Goal: Book appointment/travel/reservation

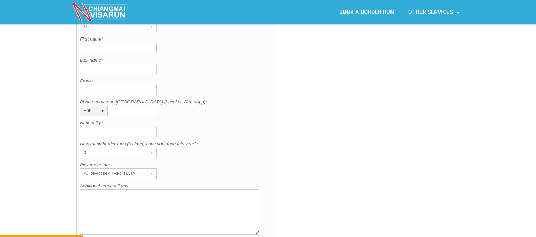
scroll to position [553, 0]
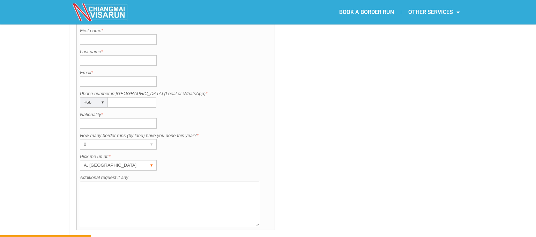
click at [152, 160] on div "▾" at bounding box center [152, 165] width 10 height 10
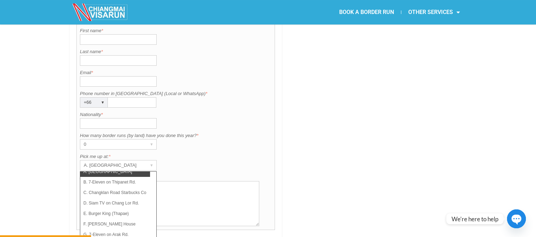
scroll to position [0, 0]
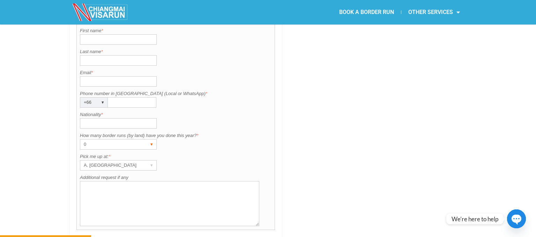
click at [152, 139] on div "▾" at bounding box center [152, 144] width 10 height 10
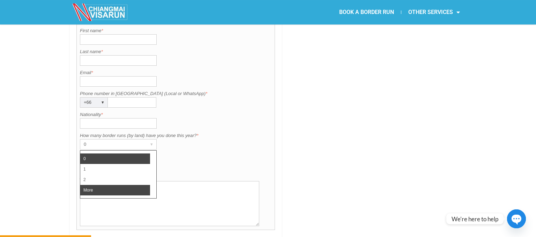
click at [98, 185] on li "More" at bounding box center [115, 190] width 70 height 10
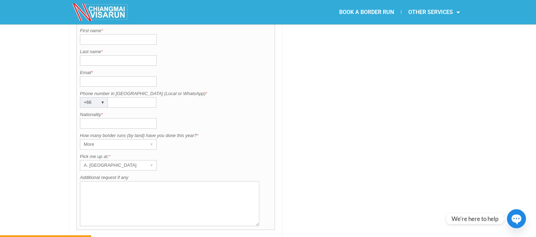
scroll to position [557, 0]
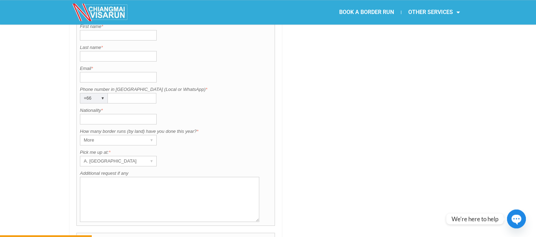
click at [153, 156] on div "▾" at bounding box center [152, 161] width 10 height 10
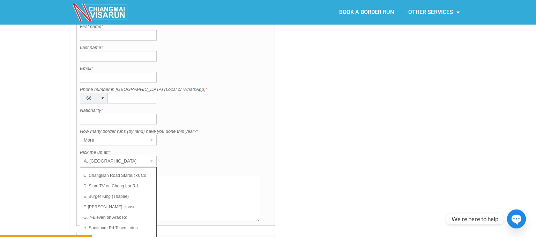
scroll to position [23, 0]
click at [117, 231] on li "I. Wat Suan Dok" at bounding box center [115, 236] width 70 height 10
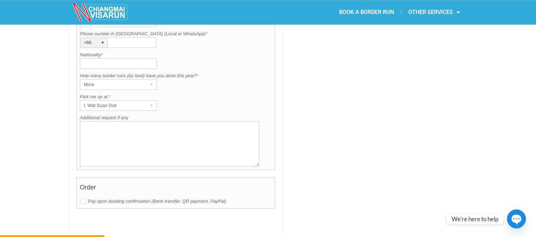
scroll to position [596, 0]
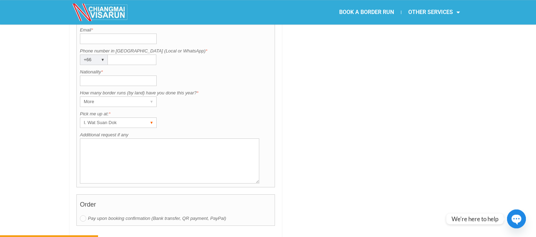
click at [152, 118] on div "▾" at bounding box center [152, 123] width 10 height 10
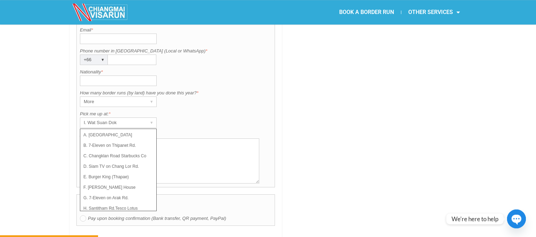
scroll to position [0, 0]
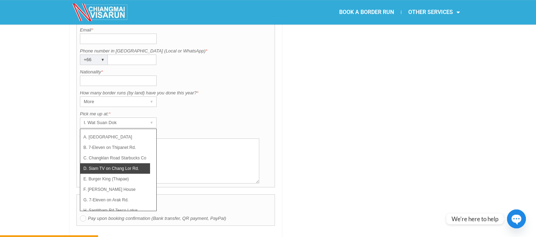
click at [130, 163] on li "D. Siam TV on Chang Lor Rd." at bounding box center [115, 168] width 70 height 10
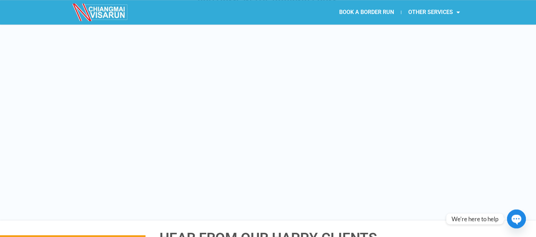
scroll to position [890, 0]
